Goal: Obtain resource: Download file/media

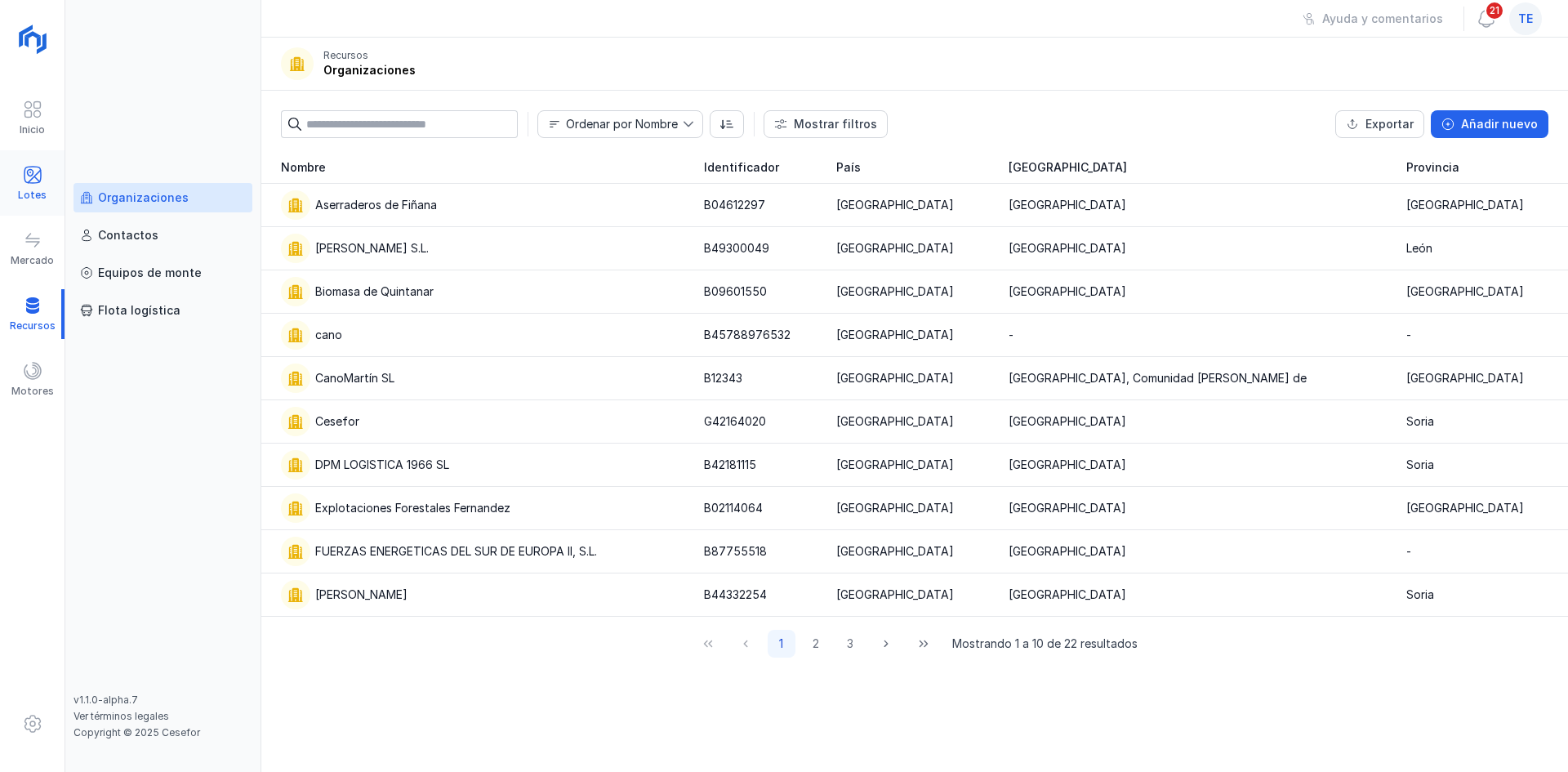
click at [26, 177] on span at bounding box center [33, 174] width 19 height 19
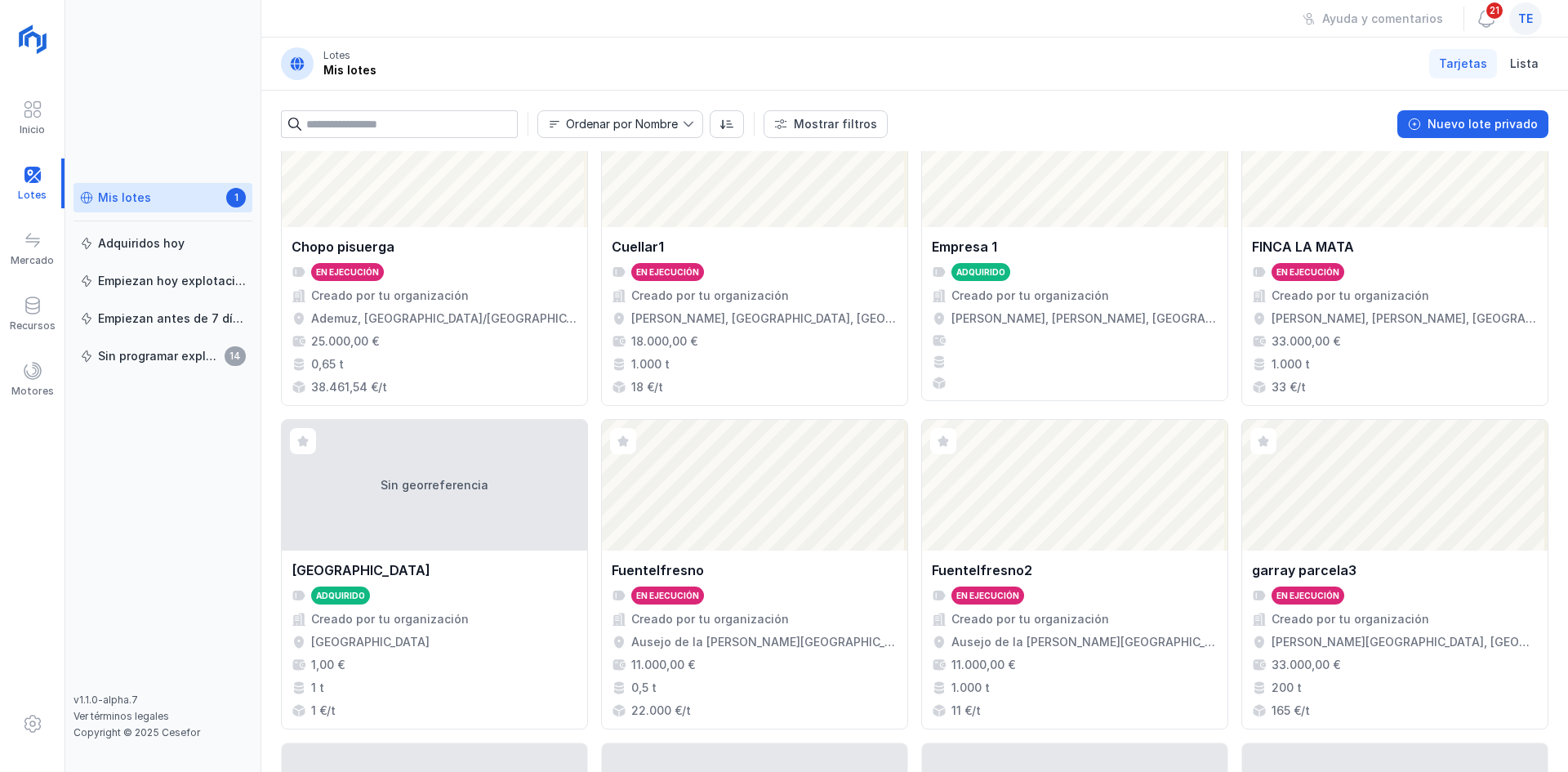
scroll to position [409, 0]
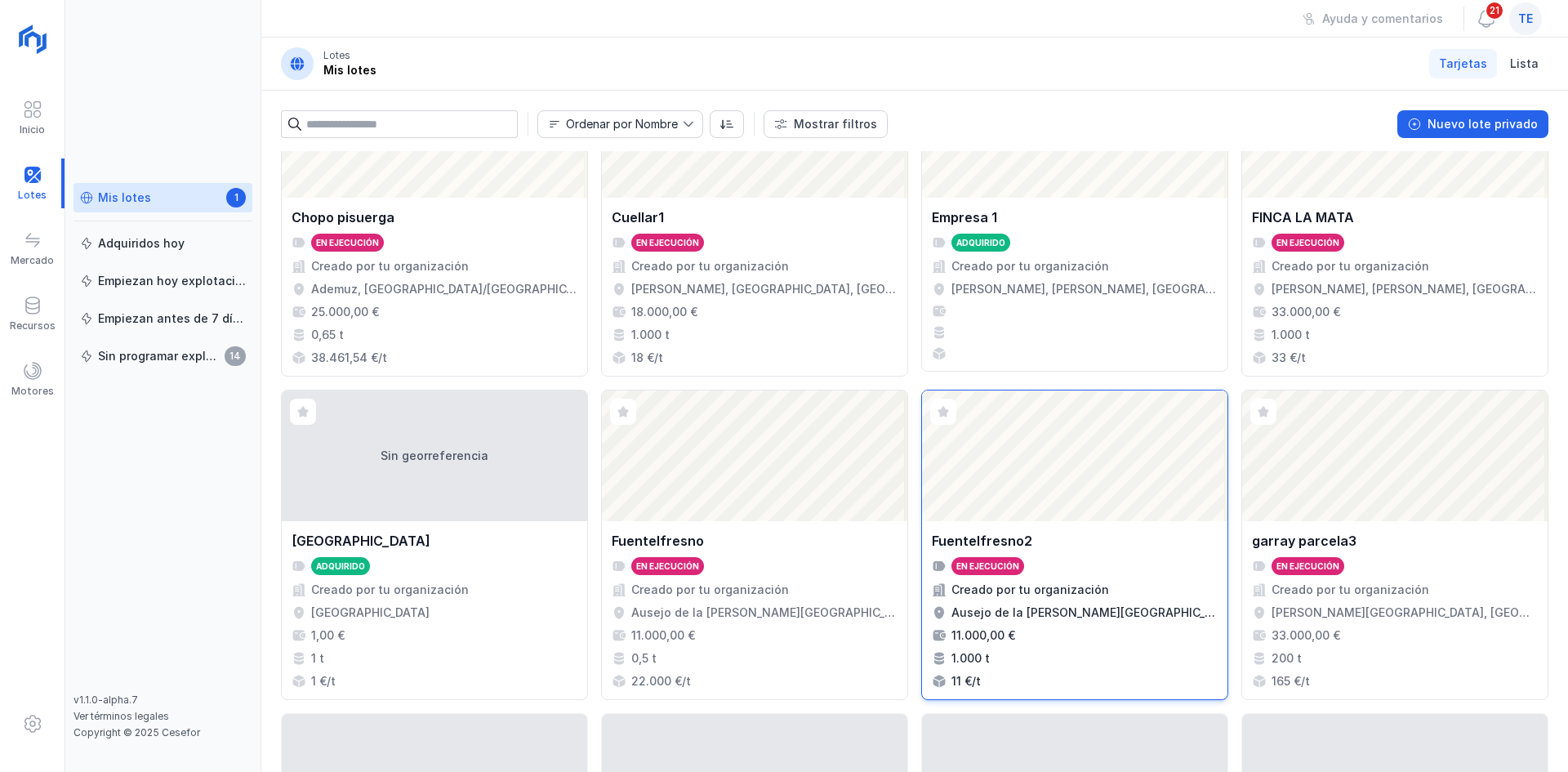
click at [1022, 518] on div "Abrir lote" at bounding box center [1074, 455] width 305 height 131
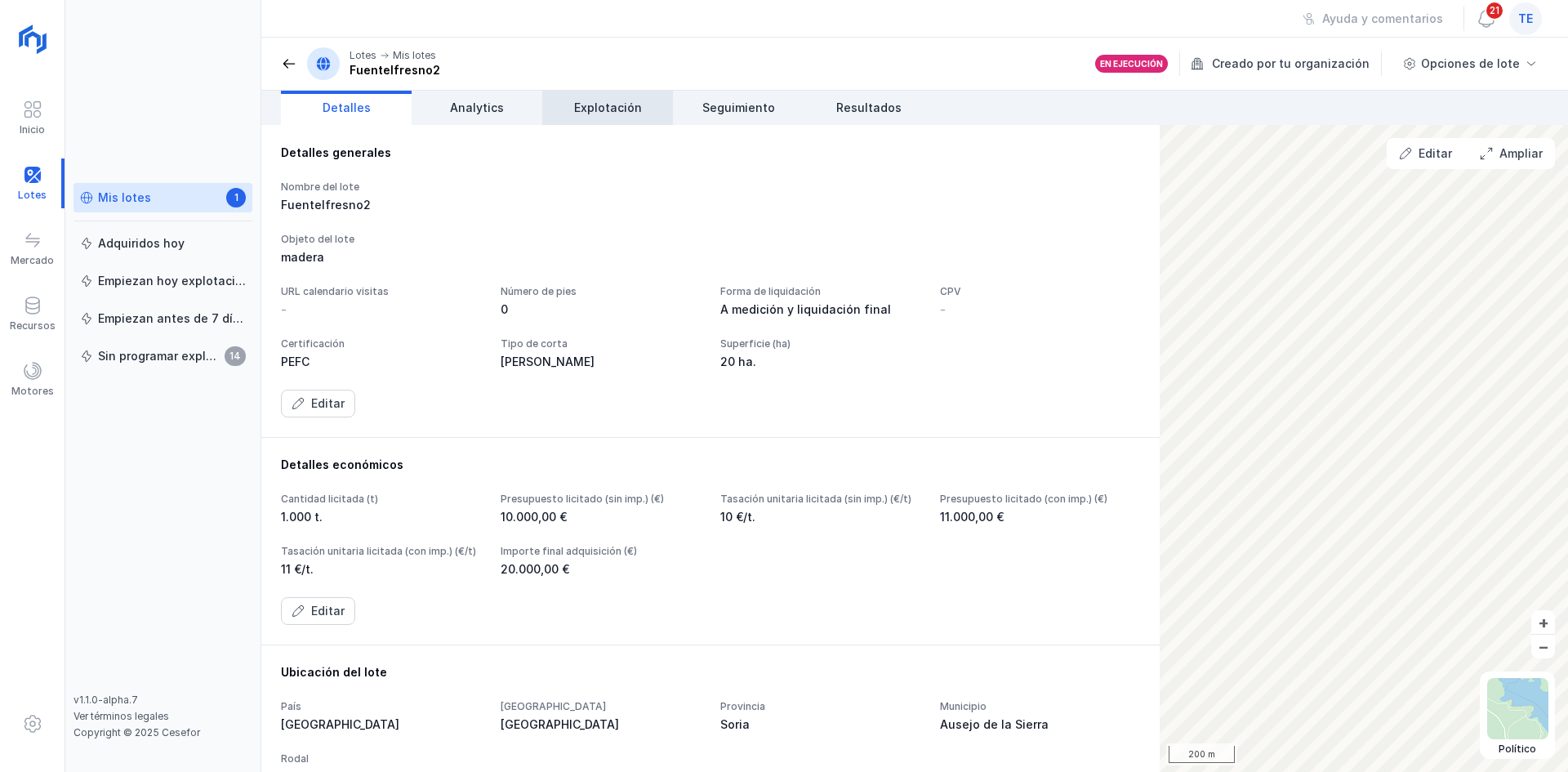
click at [619, 108] on span "Explotación" at bounding box center [608, 108] width 68 height 16
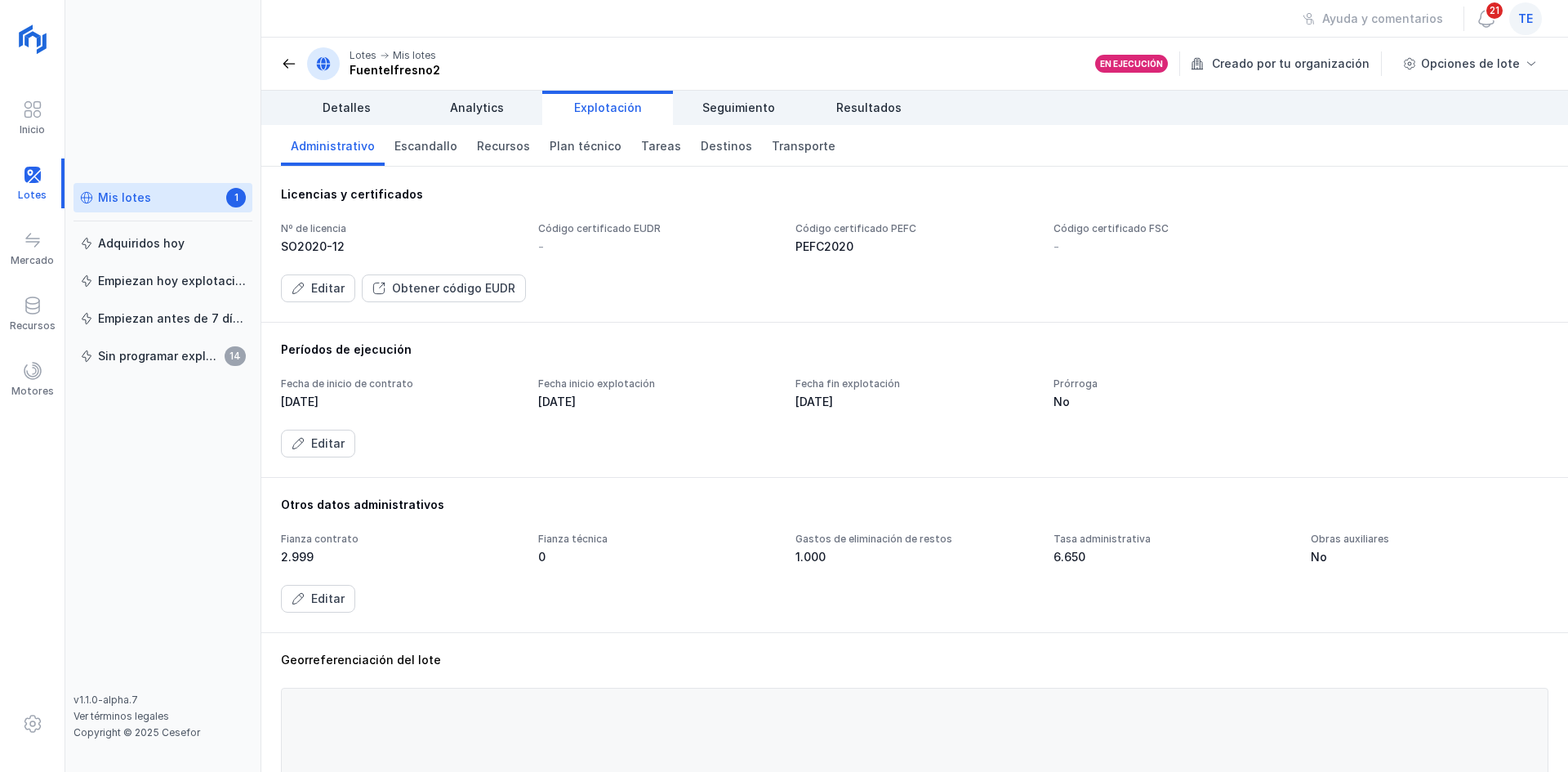
scroll to position [409, 0]
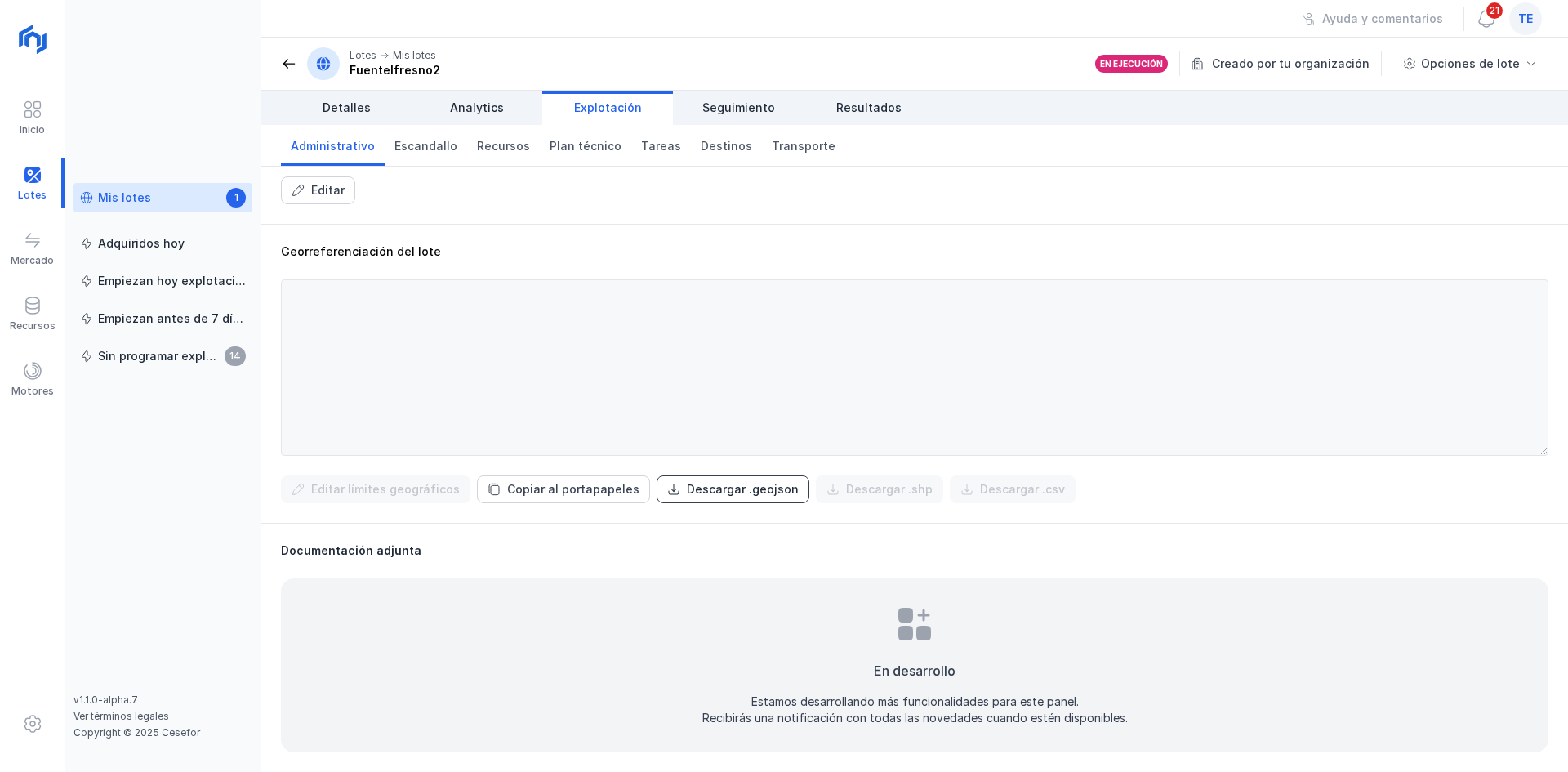
click at [700, 485] on div "Descargar .geojson" at bounding box center [743, 489] width 112 height 16
